Goal: Check status: Check status

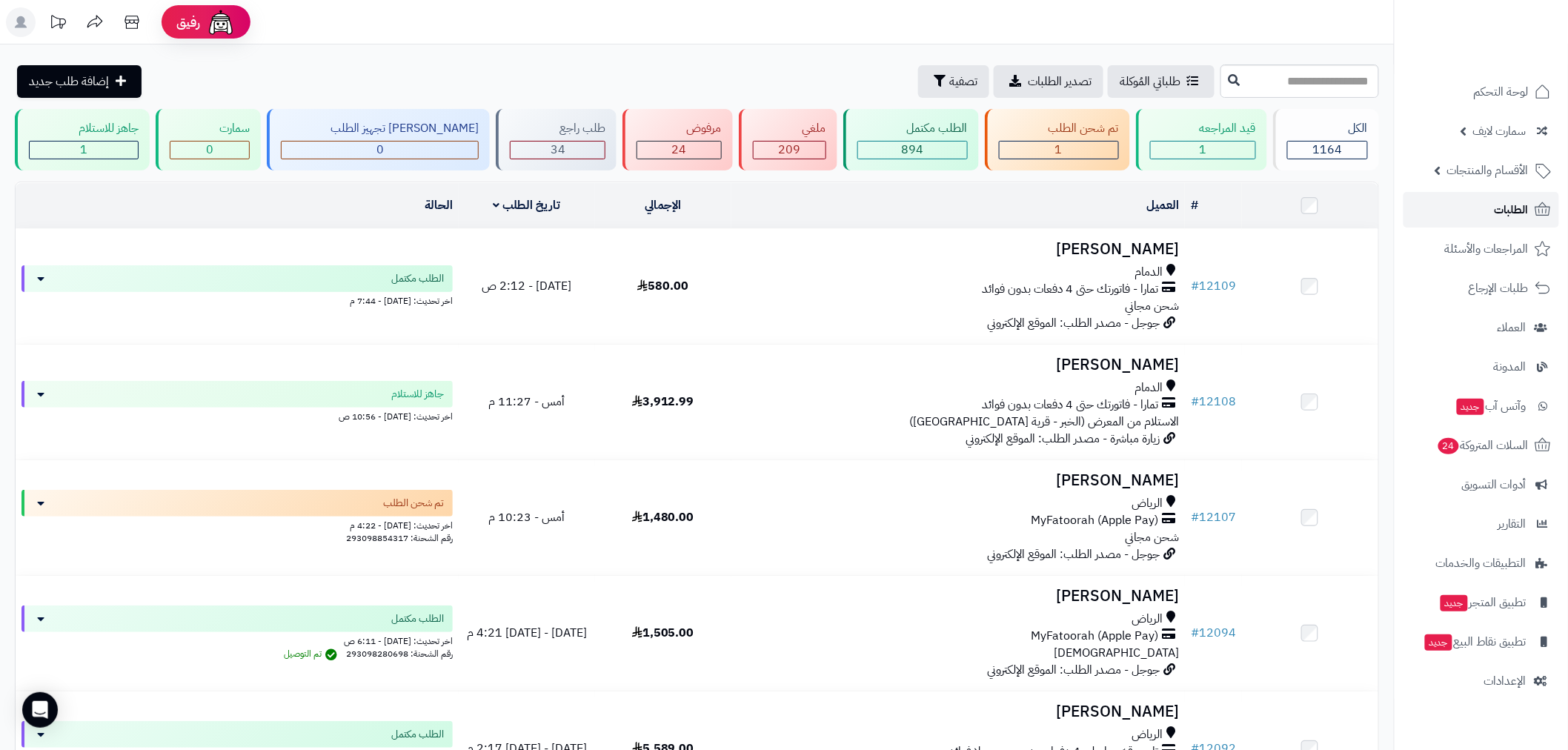
click at [1510, 212] on span "الطلبات" at bounding box center [1512, 210] width 34 height 21
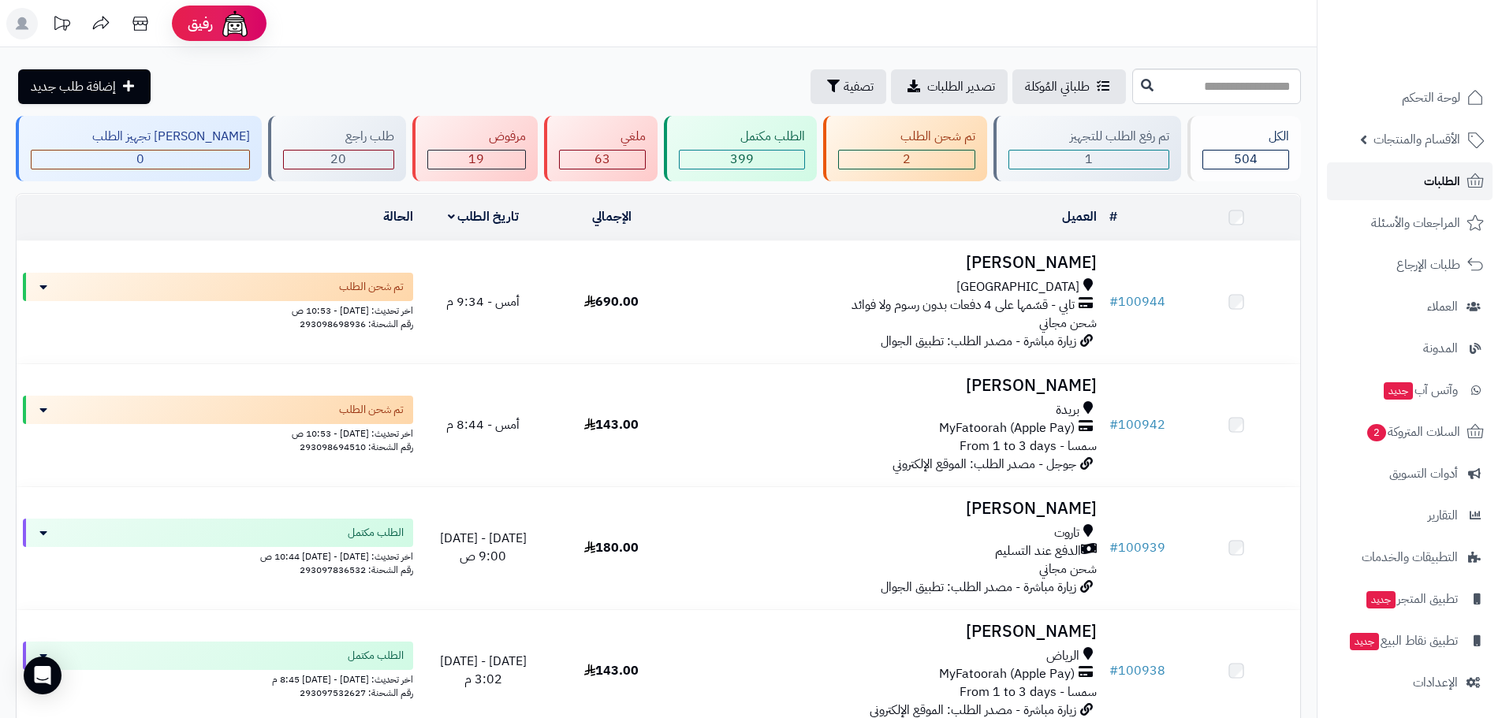
click at [1418, 186] on link "الطلبات" at bounding box center [1410, 181] width 166 height 38
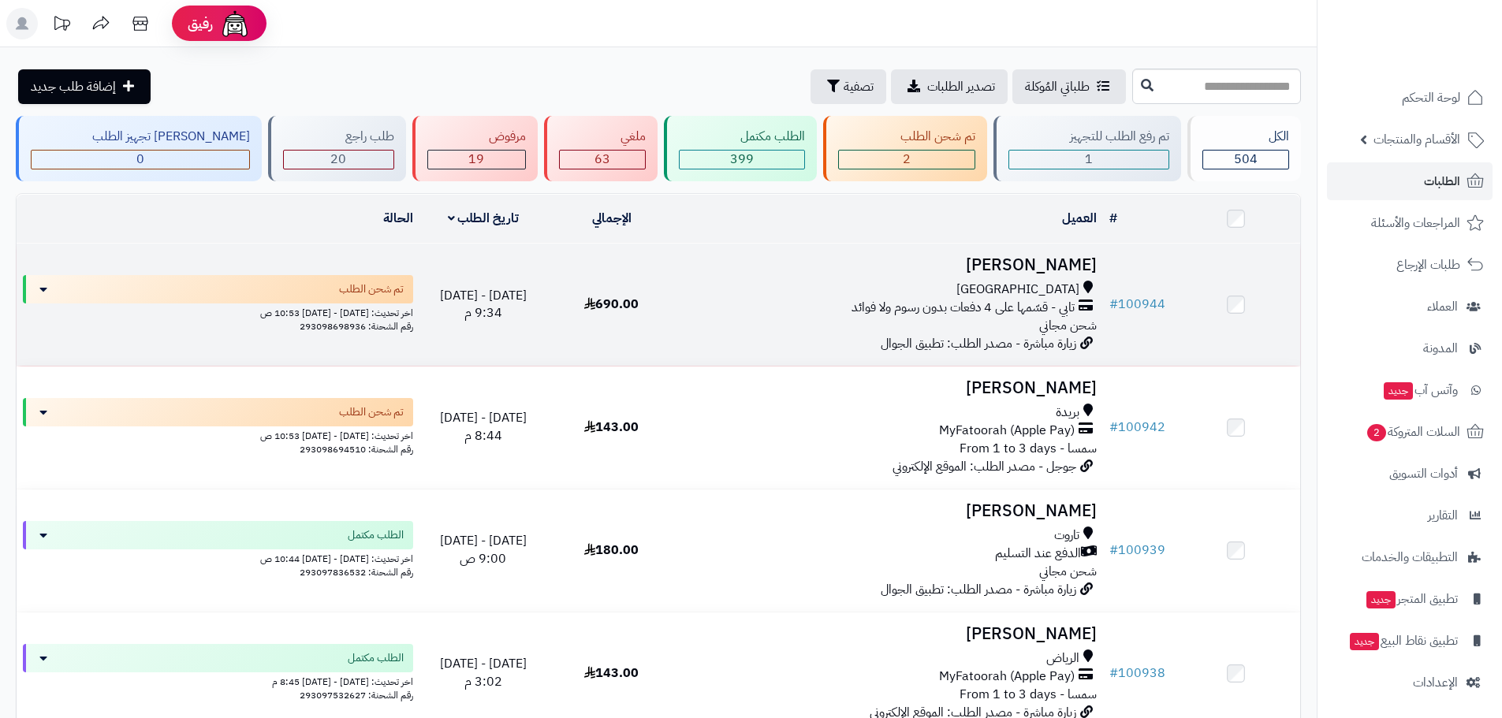
click at [1144, 317] on td "# 100944" at bounding box center [1137, 305] width 69 height 122
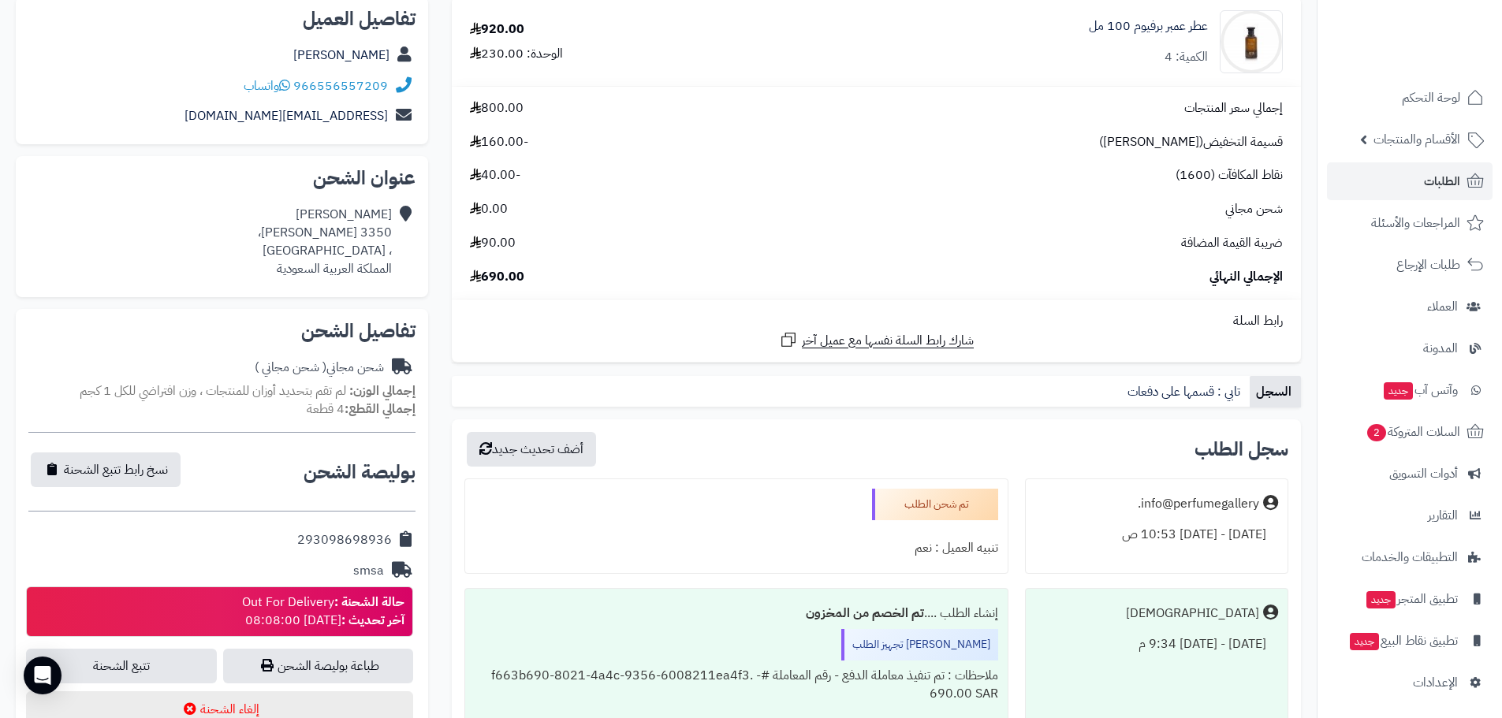
scroll to position [119, 0]
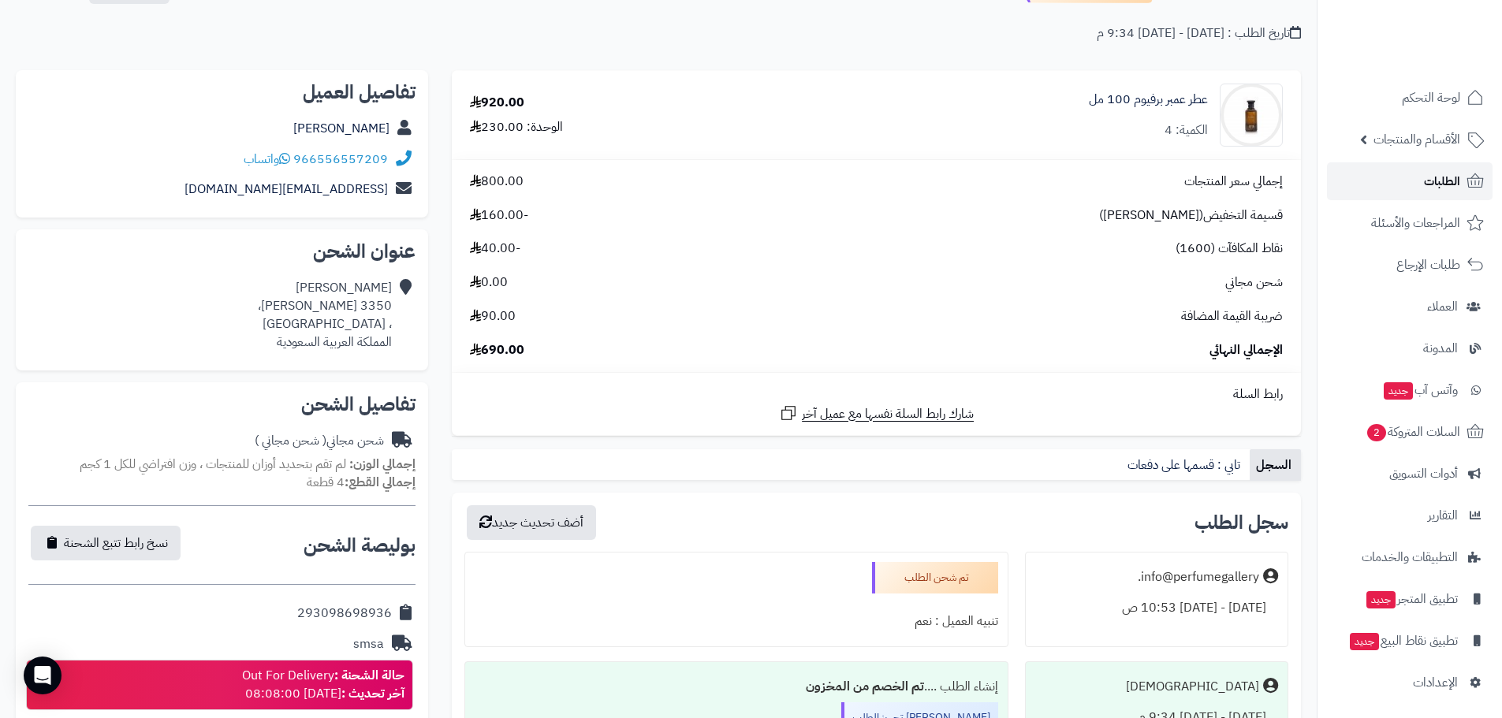
drag, startPoint x: 1433, startPoint y: 176, endPoint x: 1386, endPoint y: 181, distance: 46.9
click at [1432, 177] on span "الطلبات" at bounding box center [1442, 181] width 36 height 22
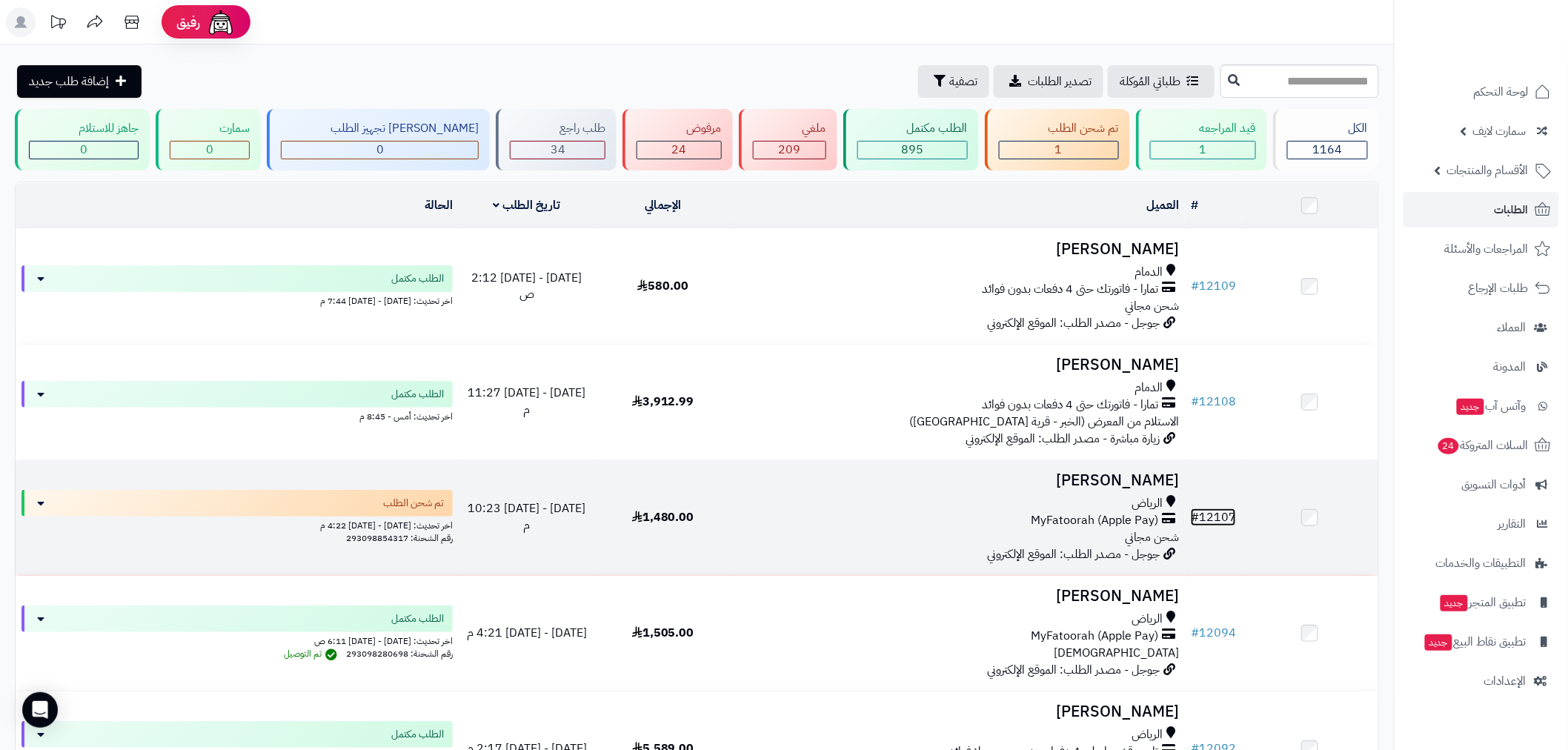
click at [1213, 508] on link "# 12107" at bounding box center [1213, 517] width 45 height 18
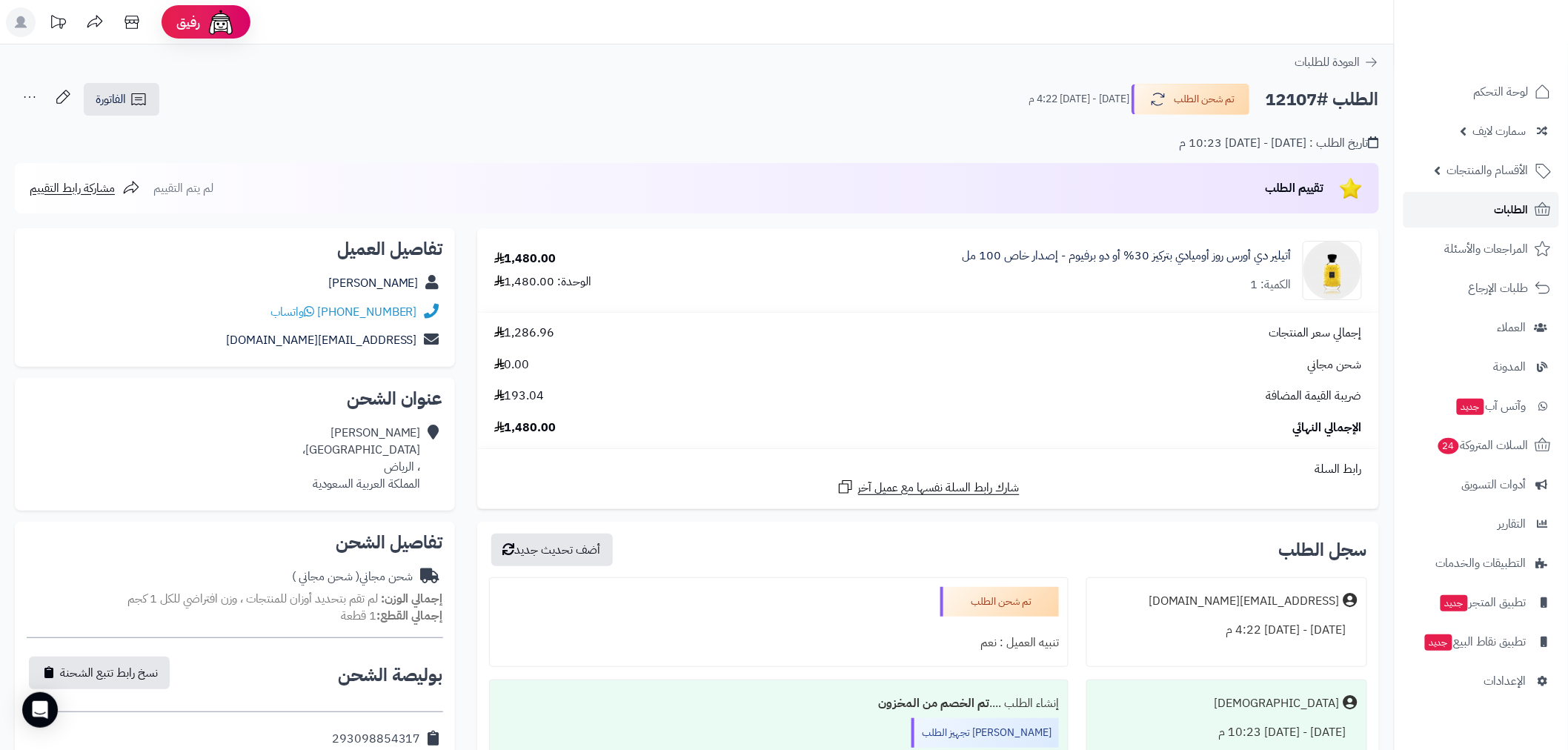
click at [1472, 209] on link "الطلبات" at bounding box center [1482, 210] width 156 height 36
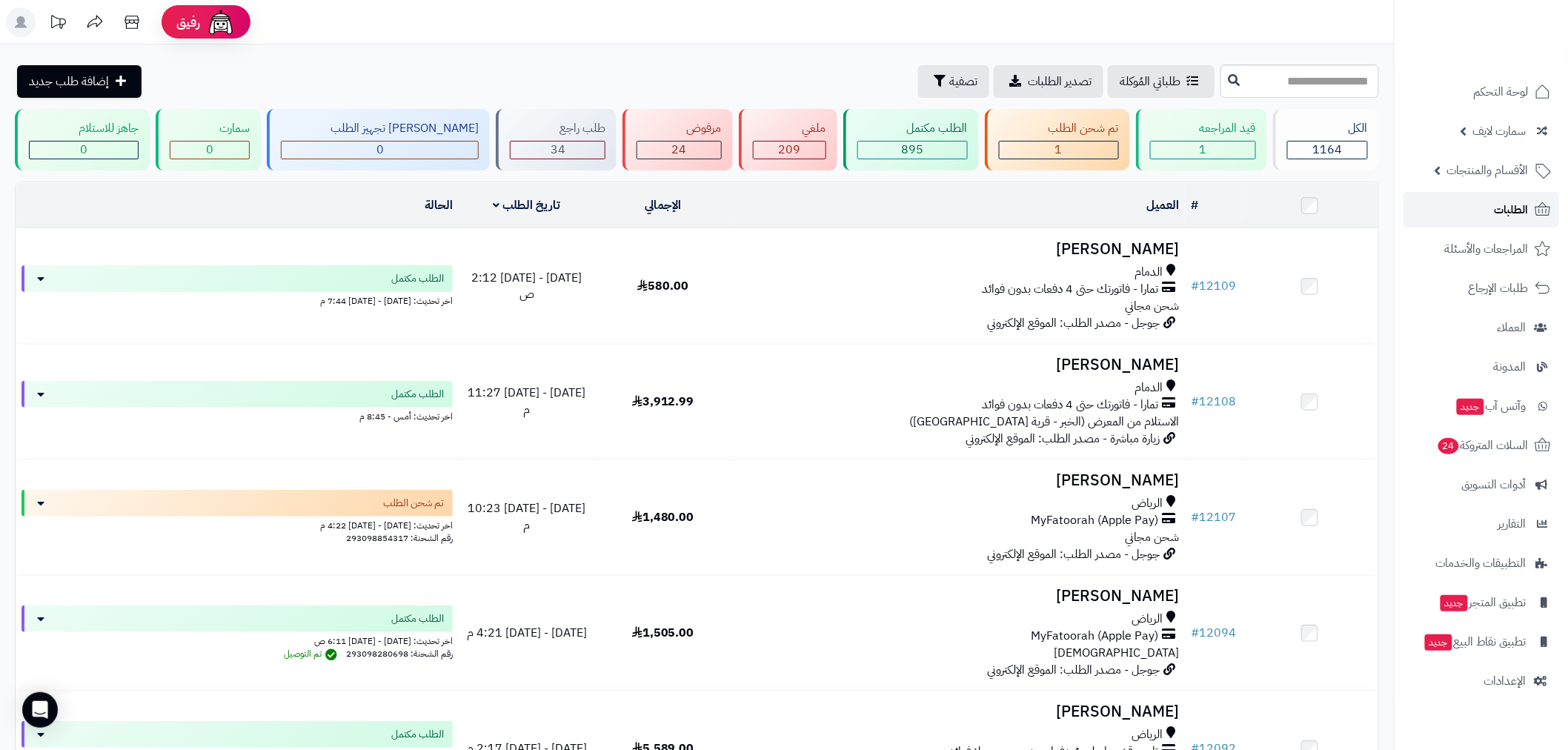
click at [1485, 206] on link "الطلبات" at bounding box center [1482, 210] width 156 height 36
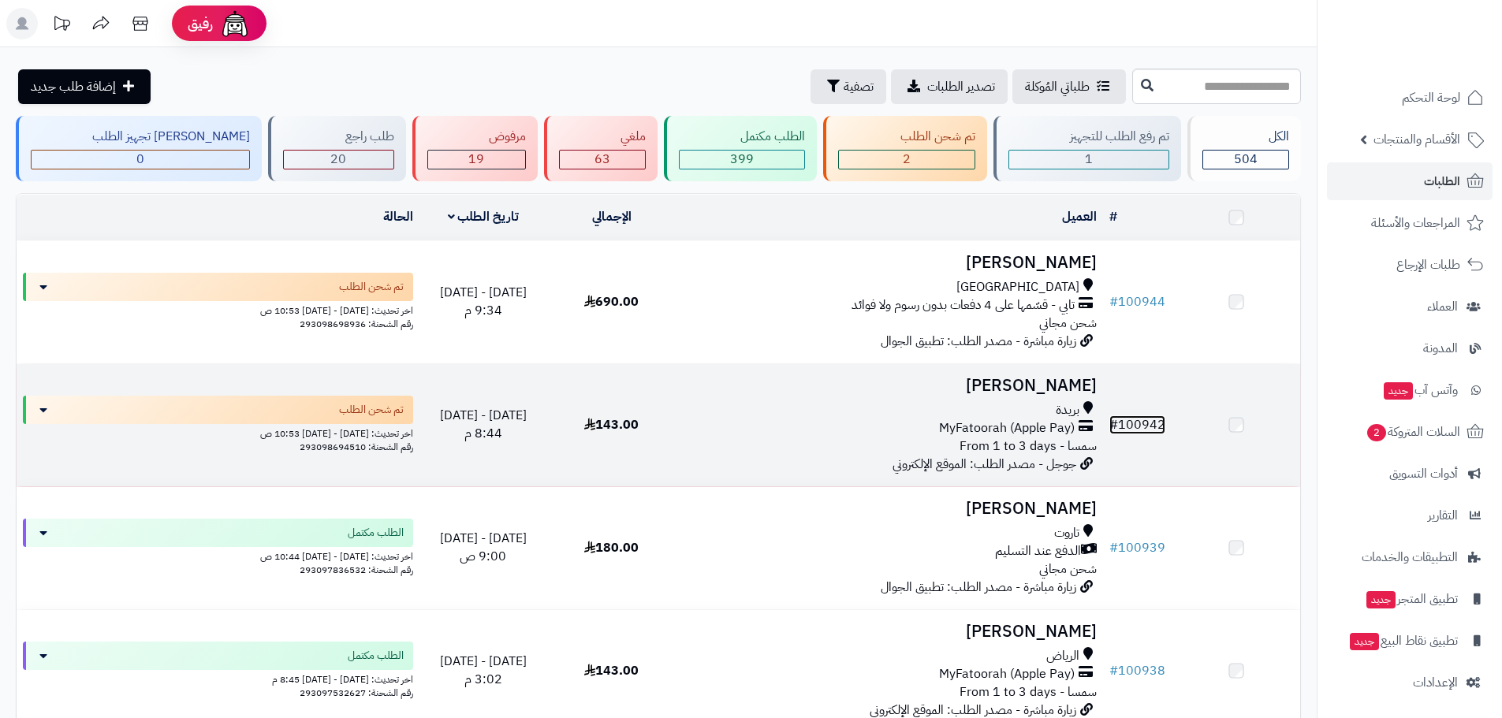
click at [1135, 426] on link "# 100942" at bounding box center [1137, 425] width 56 height 19
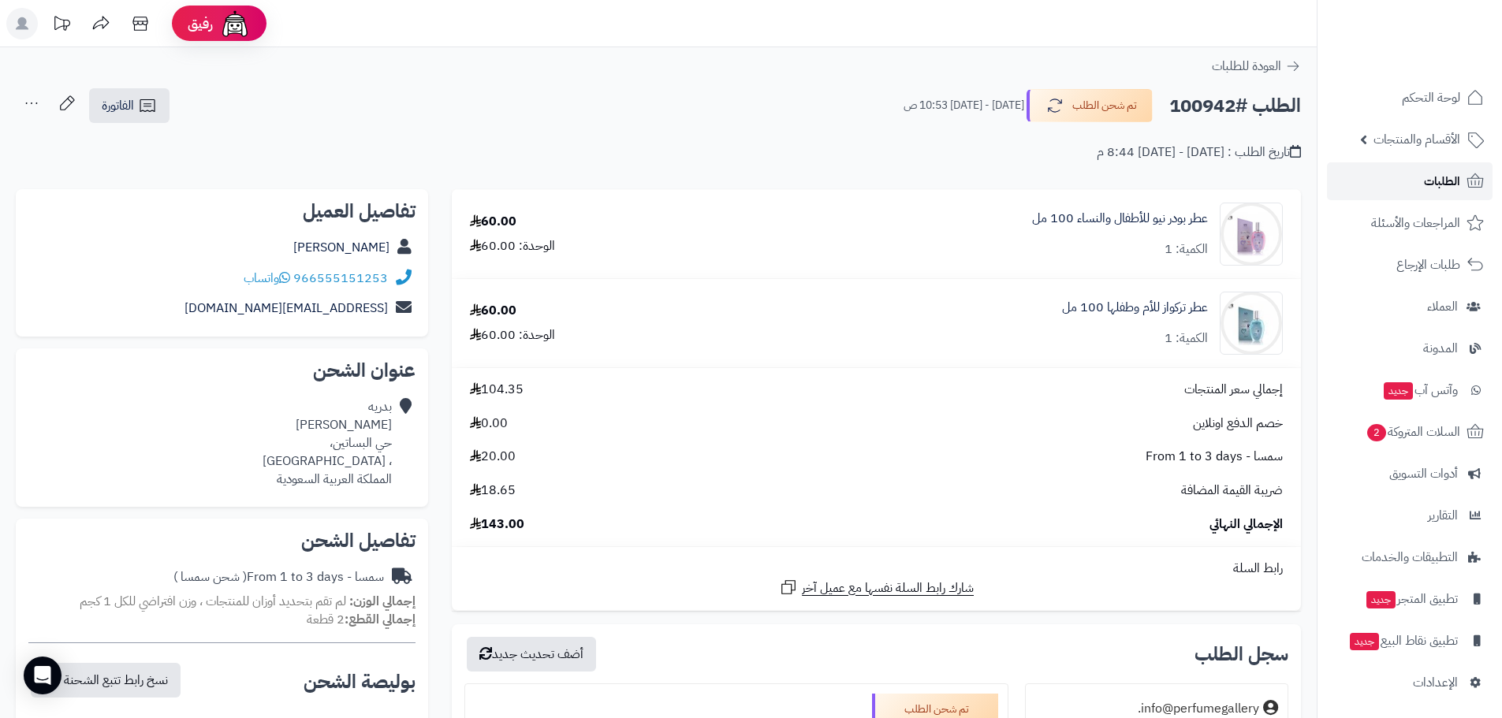
click at [1444, 188] on span "الطلبات" at bounding box center [1442, 181] width 36 height 22
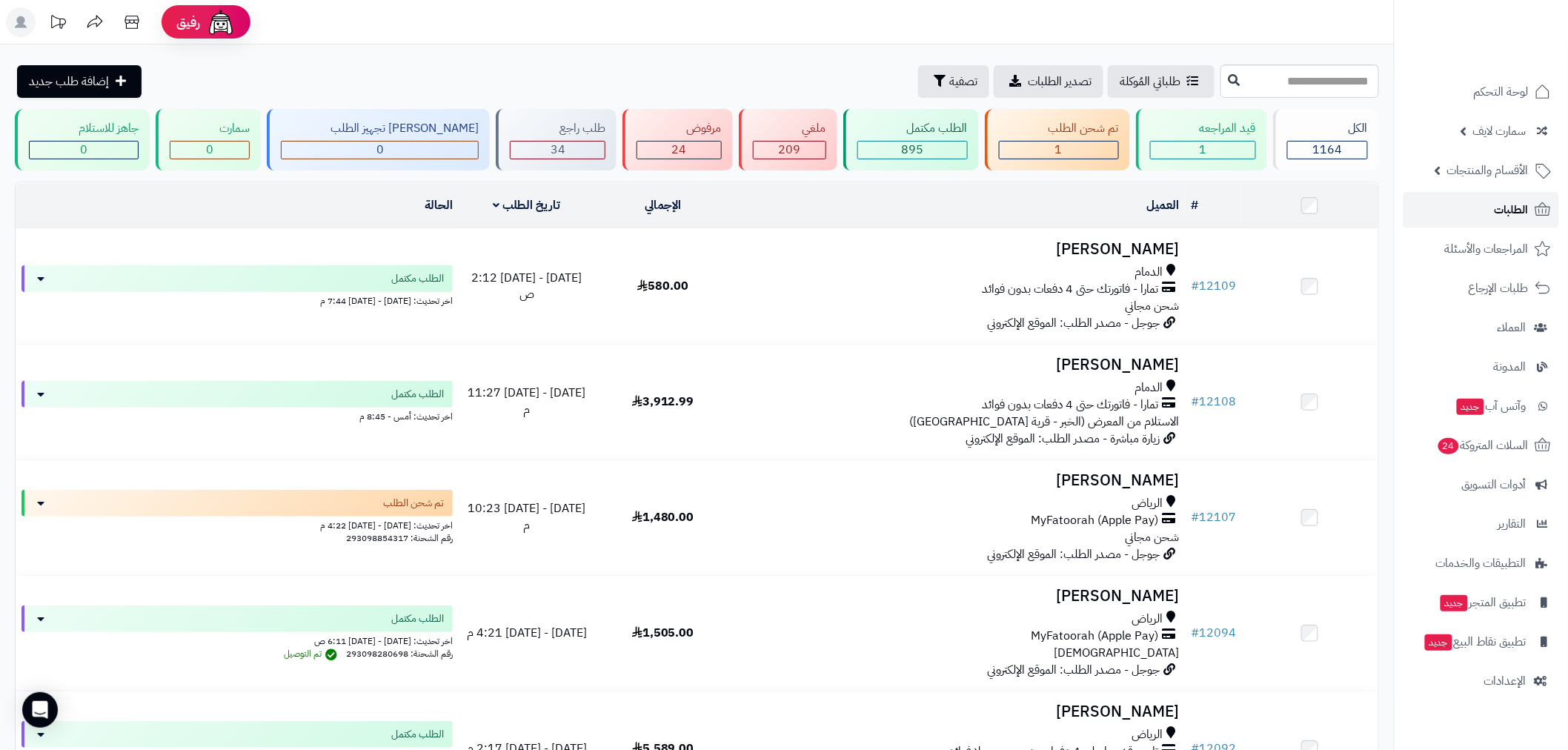
click at [1469, 210] on link "الطلبات" at bounding box center [1482, 210] width 156 height 36
click at [1505, 227] on link "الطلبات" at bounding box center [1482, 210] width 156 height 36
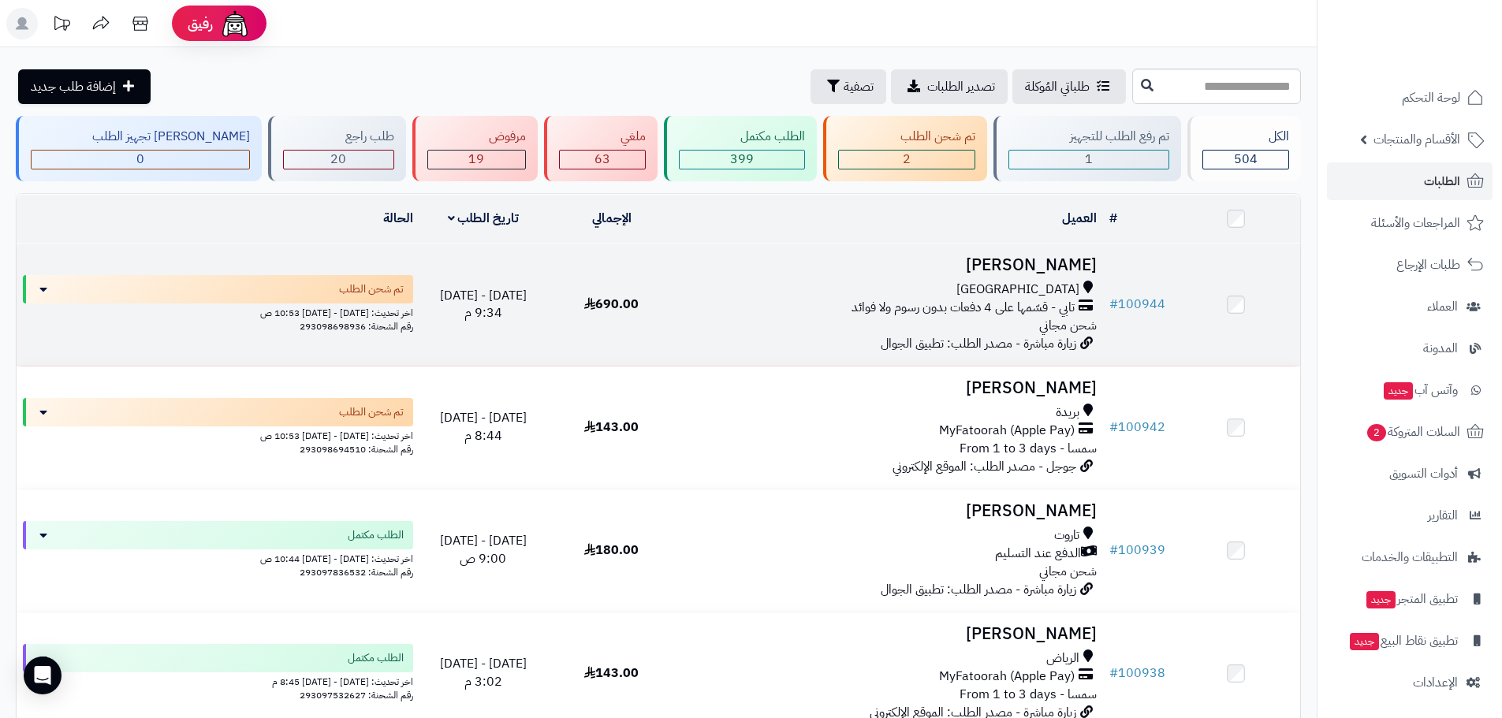
click at [1136, 289] on td "# 100944" at bounding box center [1137, 305] width 69 height 122
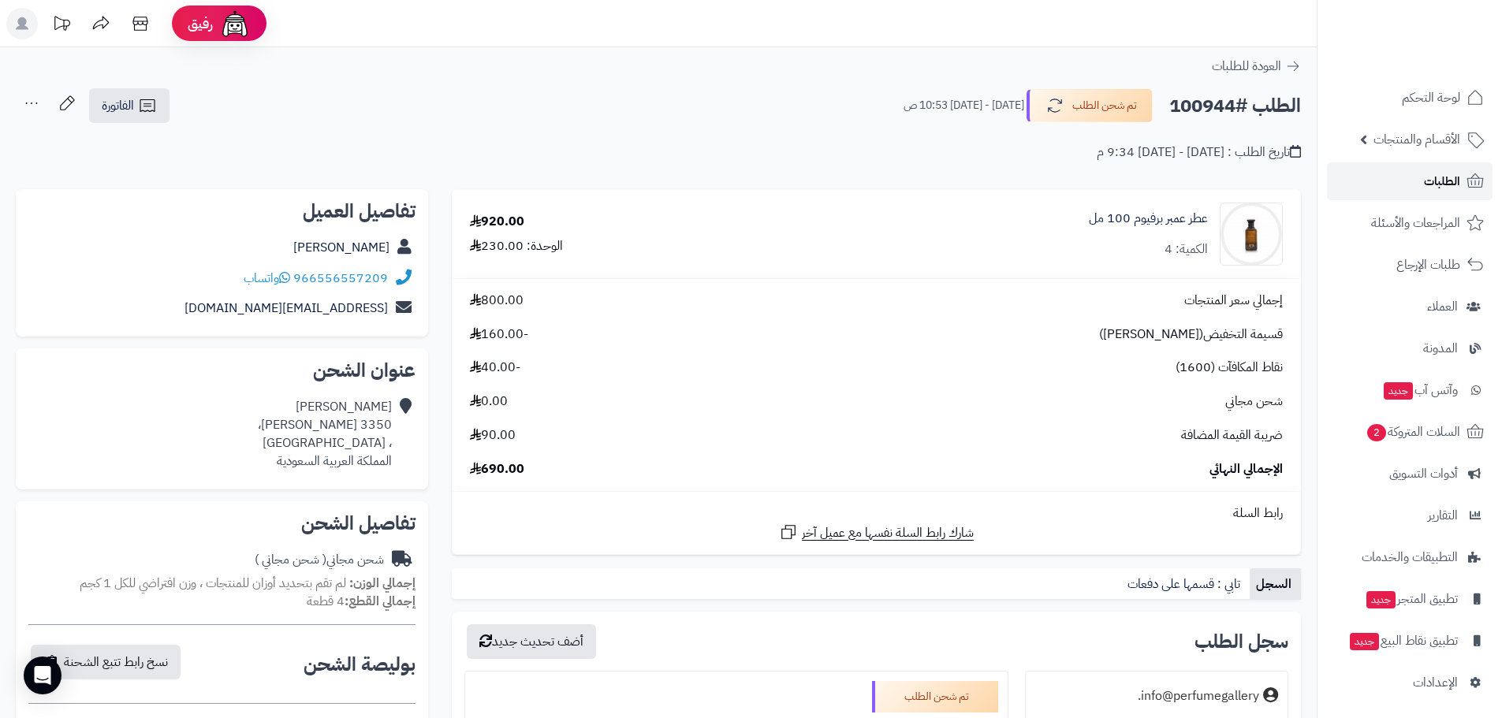
click at [1440, 187] on span "الطلبات" at bounding box center [1442, 181] width 36 height 22
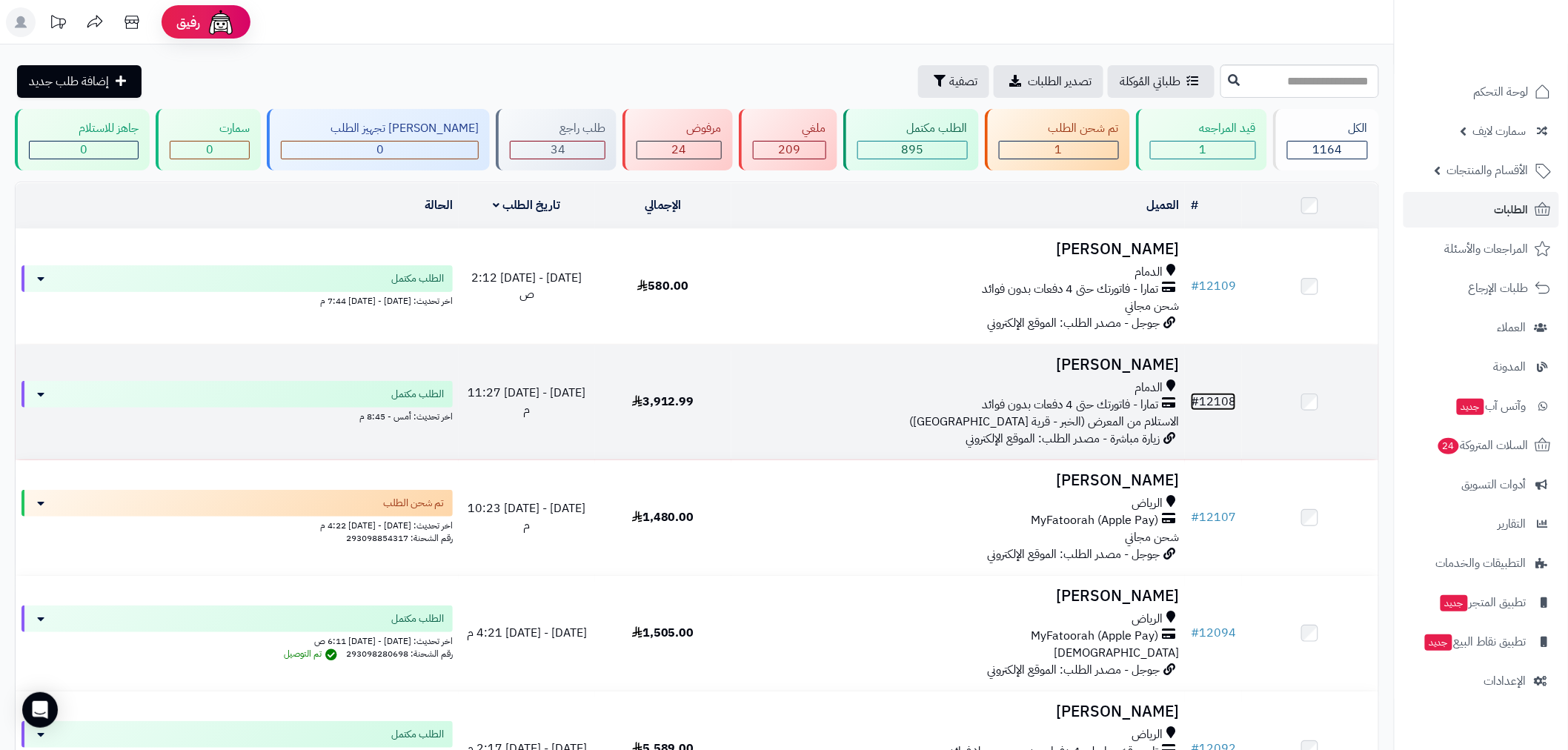
click at [1224, 398] on link "# 12108" at bounding box center [1213, 401] width 45 height 18
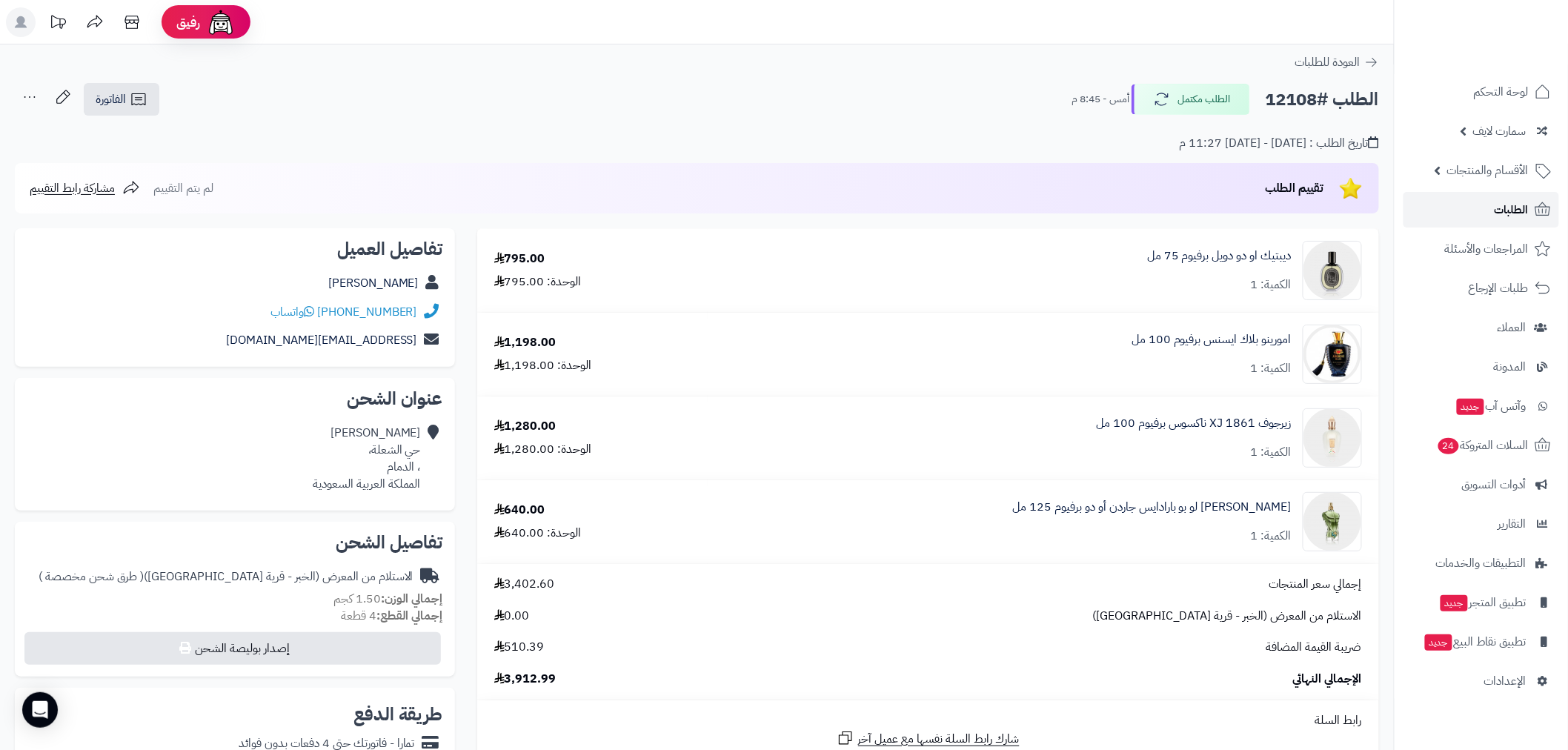
click at [1485, 217] on link "الطلبات" at bounding box center [1482, 210] width 156 height 36
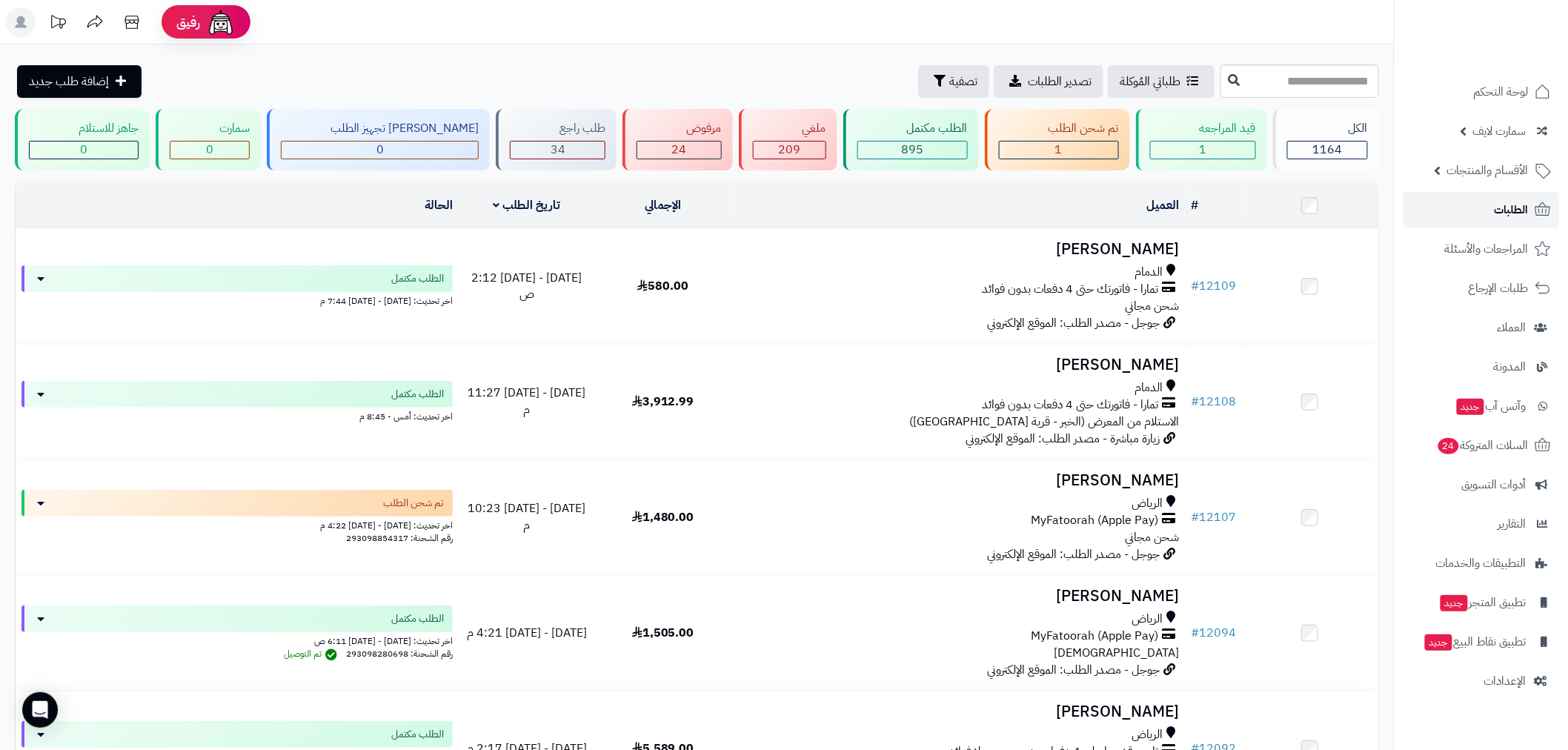
click at [1508, 205] on span "الطلبات" at bounding box center [1512, 210] width 34 height 21
